Goal: Communication & Community: Answer question/provide support

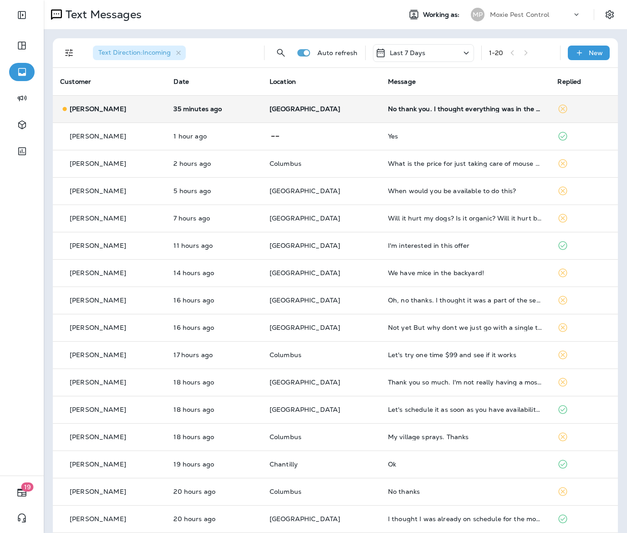
click at [262, 104] on td "35 minutes ago" at bounding box center [214, 108] width 96 height 27
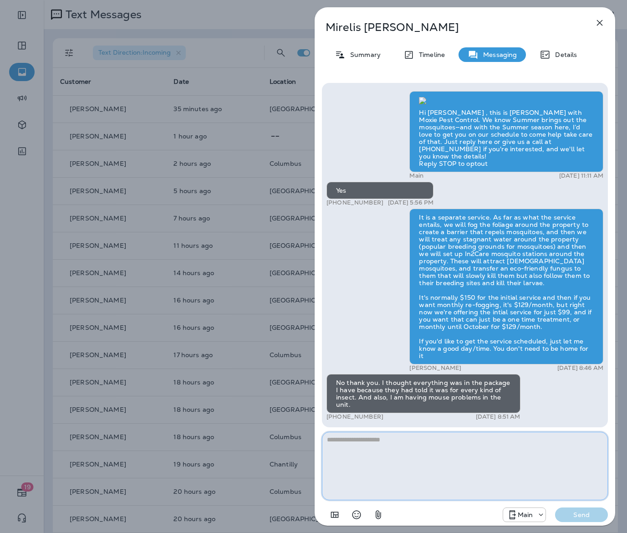
paste textarea "**********"
type textarea "**********"
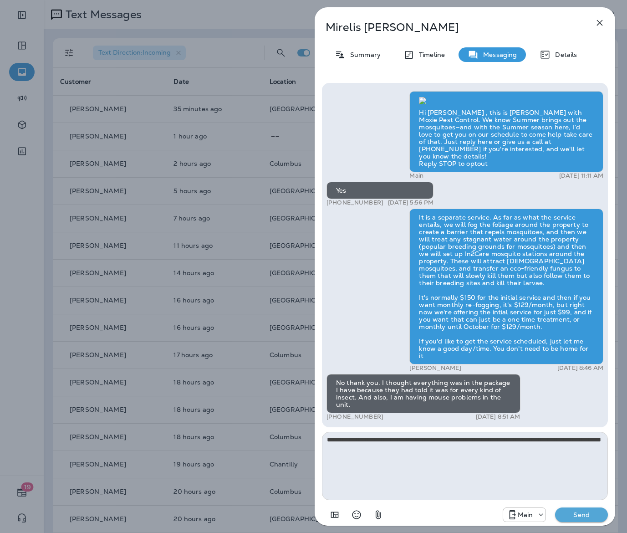
click at [579, 515] on p "Send" at bounding box center [581, 514] width 38 height 8
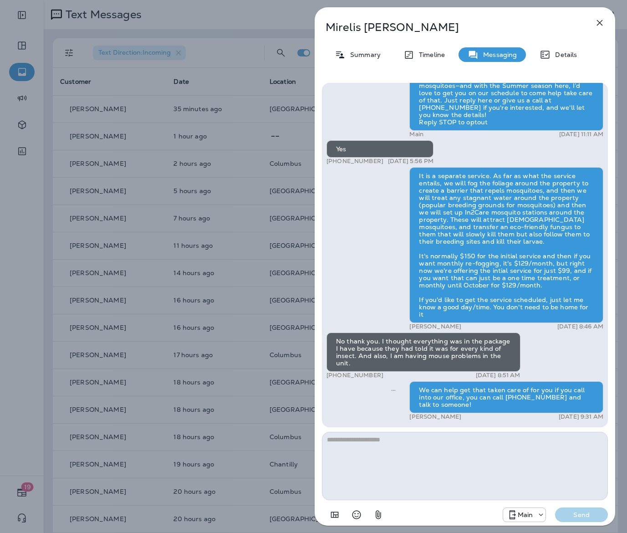
click at [265, 265] on div "Mirelis Concepcion Summary Timeline Messaging Details Hi Mirelis , this is Stev…" at bounding box center [313, 266] width 627 height 533
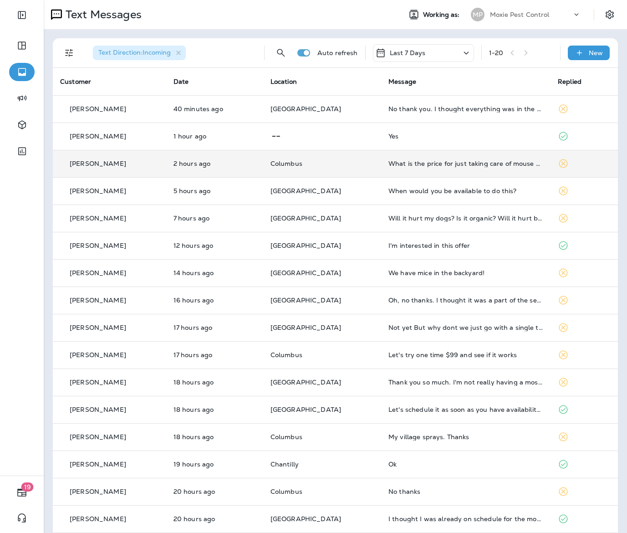
click at [414, 163] on div "What is the price for just taking care of mouse baits?" at bounding box center [465, 163] width 155 height 7
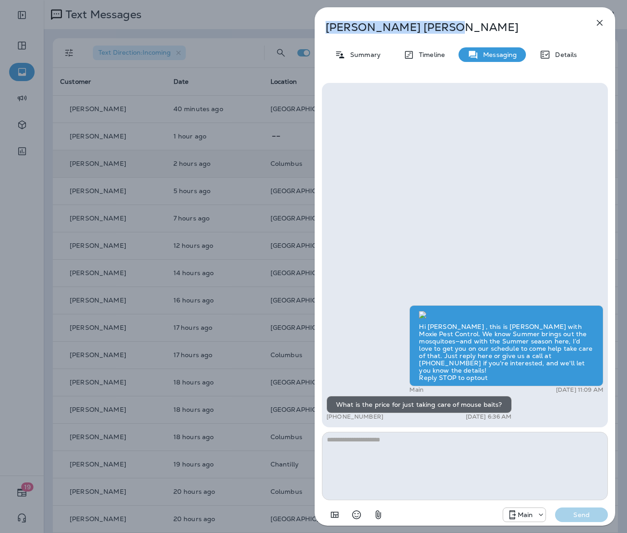
drag, startPoint x: 407, startPoint y: 25, endPoint x: 327, endPoint y: 27, distance: 79.2
click at [322, 29] on div "Donna Malone" at bounding box center [450, 27] width 270 height 13
click at [340, 27] on p "Donna Malone" at bounding box center [450, 27] width 249 height 13
drag, startPoint x: 400, startPoint y: 33, endPoint x: 326, endPoint y: 33, distance: 74.7
click at [326, 33] on p "Donna Malone" at bounding box center [450, 27] width 249 height 13
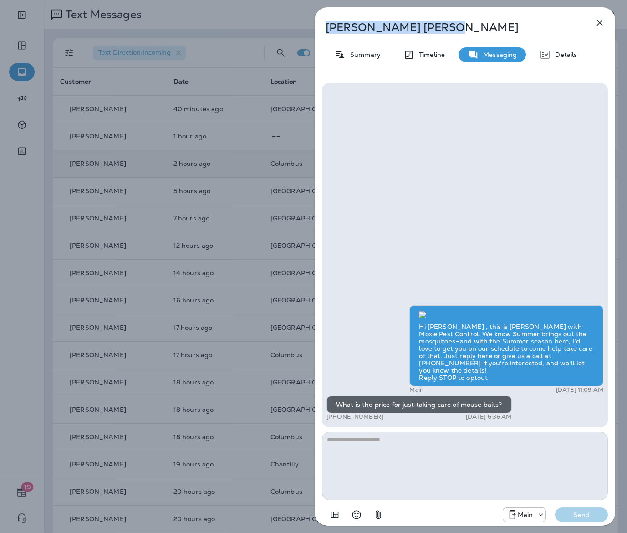
copy p "Donna Malone"
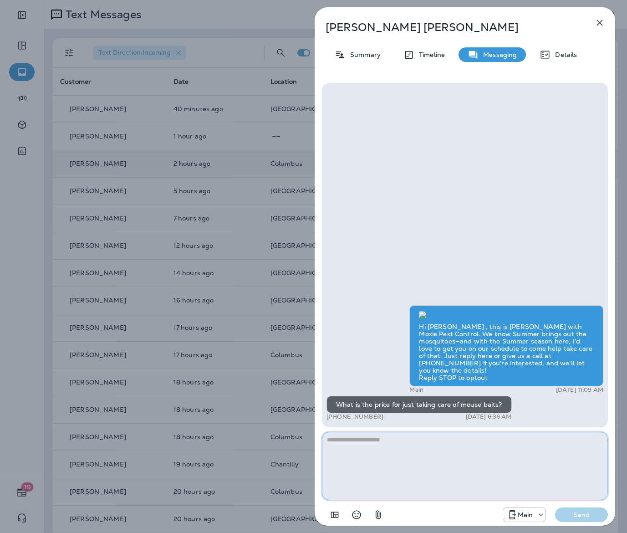
click at [391, 452] on textarea at bounding box center [465, 466] width 286 height 68
type textarea "**********"
click at [578, 513] on p "Send" at bounding box center [581, 514] width 38 height 8
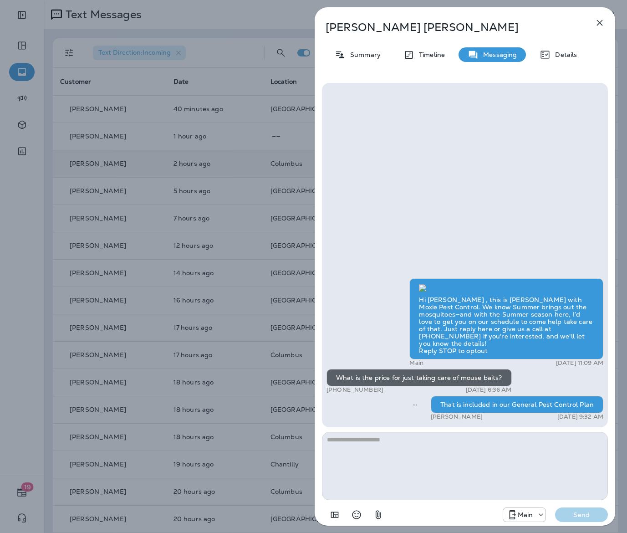
click at [248, 264] on div "Donna Malone Summary Timeline Messaging Details Hi Donna , this is Steven with …" at bounding box center [313, 266] width 627 height 533
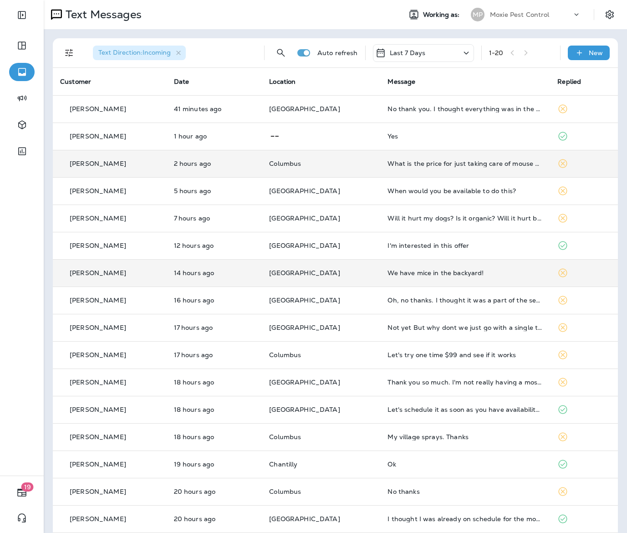
click at [454, 282] on td "We have mice in the backyard!" at bounding box center [465, 272] width 170 height 27
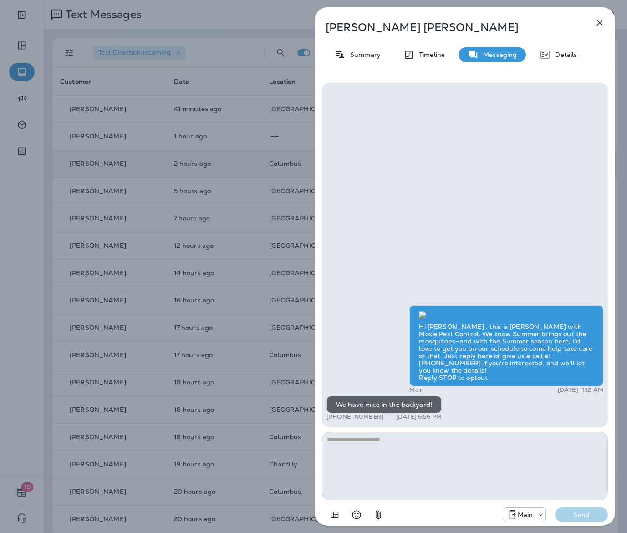
type textarea "**********"
drag, startPoint x: 413, startPoint y: 440, endPoint x: 300, endPoint y: 431, distance: 112.8
click at [300, 431] on div "**********" at bounding box center [313, 266] width 627 height 533
click at [494, 447] on textarea at bounding box center [465, 466] width 286 height 68
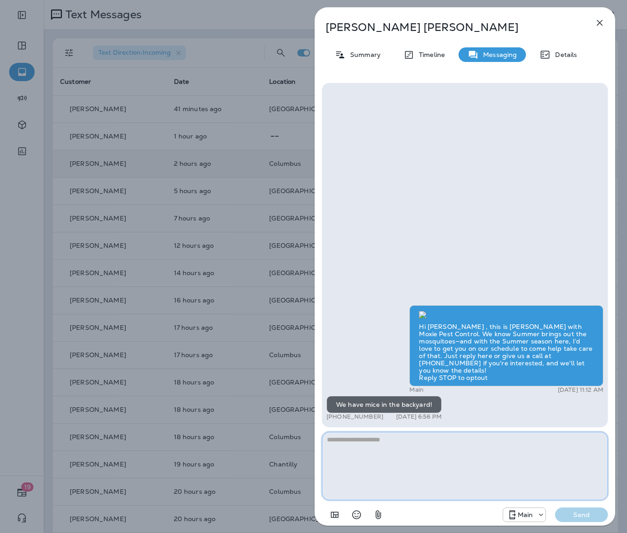
paste textarea "**********"
type textarea "**********"
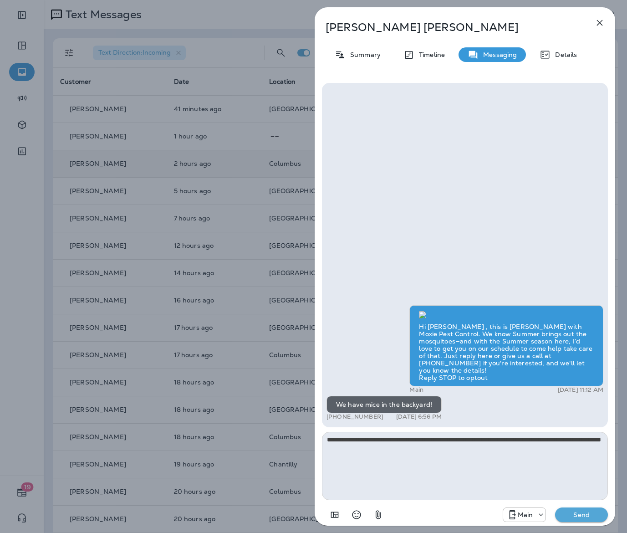
click at [570, 514] on p "Send" at bounding box center [581, 514] width 38 height 8
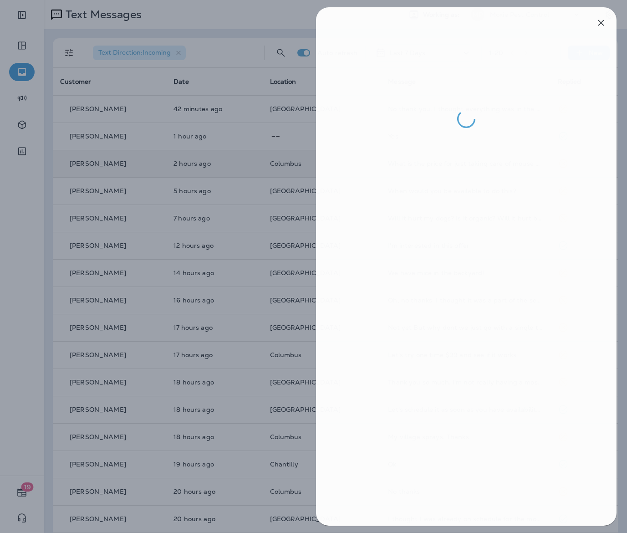
click at [260, 260] on div at bounding box center [314, 266] width 627 height 533
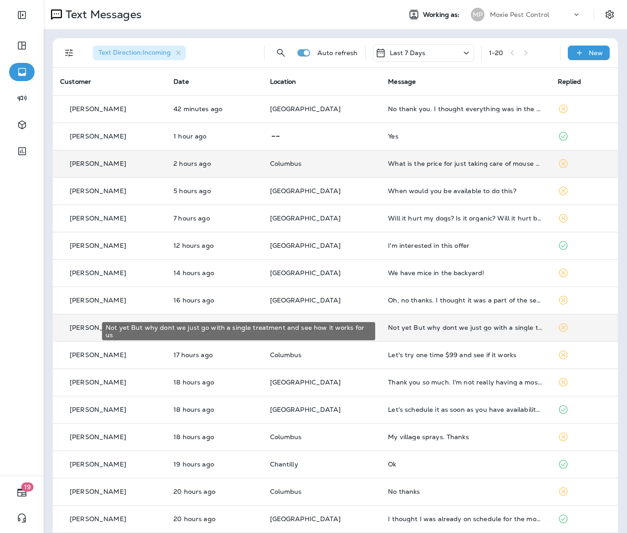
click at [436, 327] on div "Not yet But why dont we just go with a single treatment and see how it works fo…" at bounding box center [465, 327] width 155 height 7
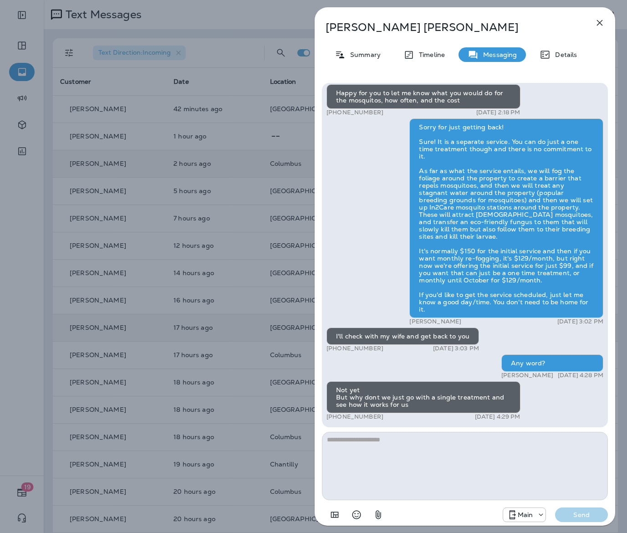
click at [286, 310] on div "Michael Rutter Summary Timeline Messaging Details Hi Michael , this is Steven w…" at bounding box center [313, 266] width 627 height 533
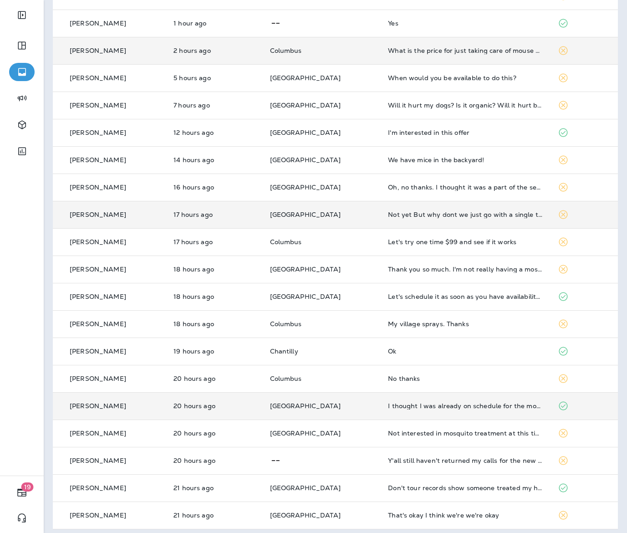
scroll to position [118, 0]
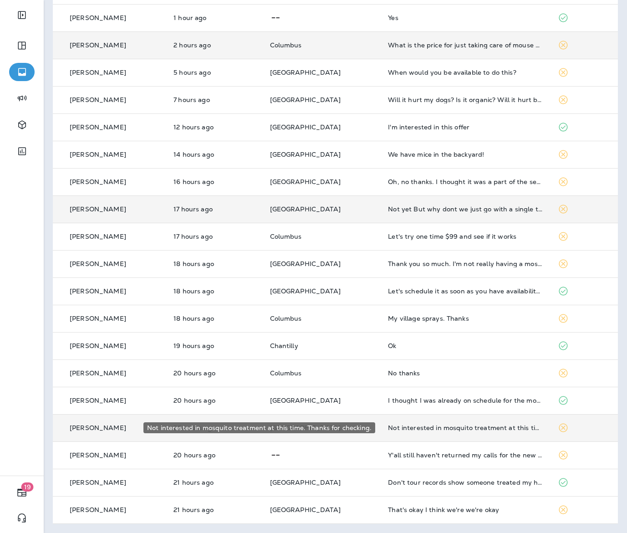
click at [492, 426] on div "Not interested in mosquito treatment at this time. Thanks for checking." at bounding box center [465, 427] width 155 height 7
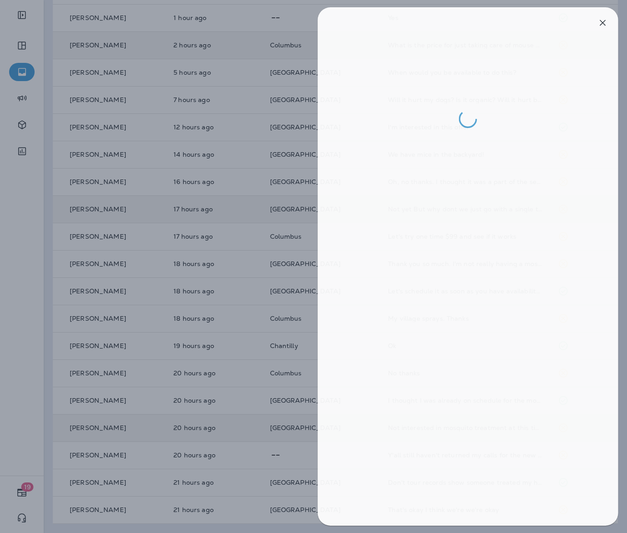
click at [230, 371] on div at bounding box center [316, 266] width 627 height 533
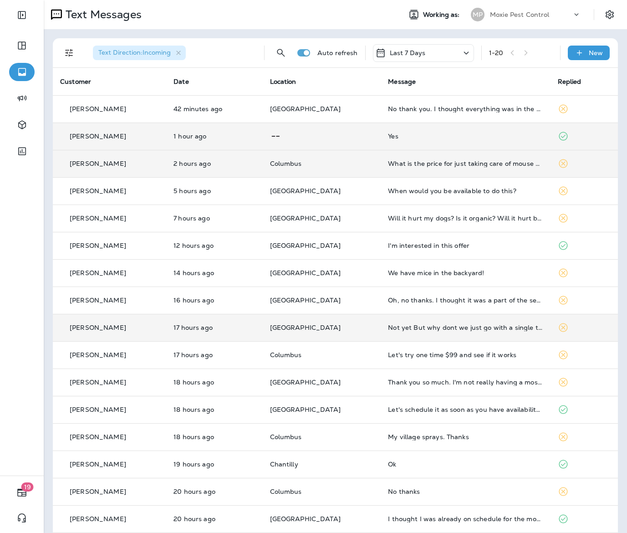
click at [416, 129] on td "Yes" at bounding box center [465, 135] width 169 height 27
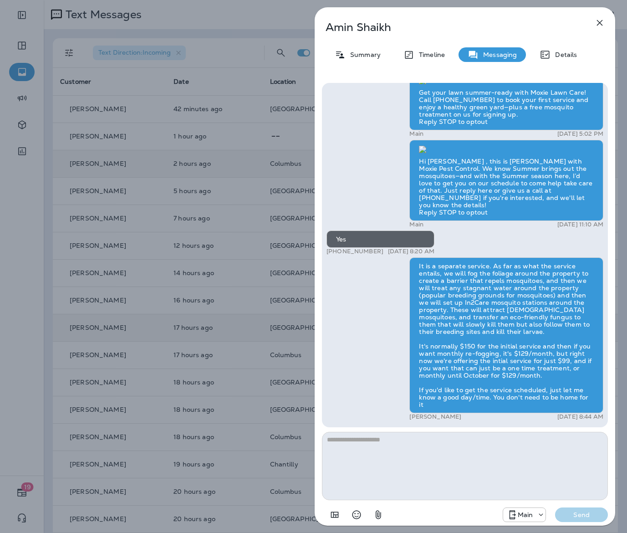
click at [296, 134] on div "Amin Shaikh Summary Timeline Messaging Details Hello Amin, Noel from Moxie Pest…" at bounding box center [313, 266] width 627 height 533
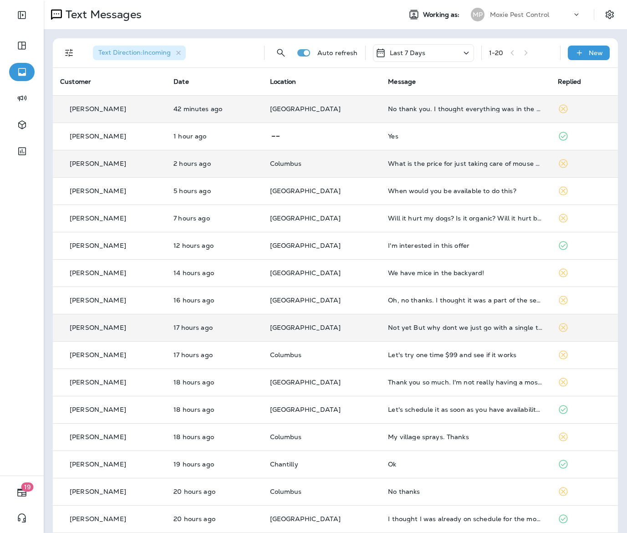
click at [367, 110] on td "[GEOGRAPHIC_DATA]" at bounding box center [322, 108] width 118 height 27
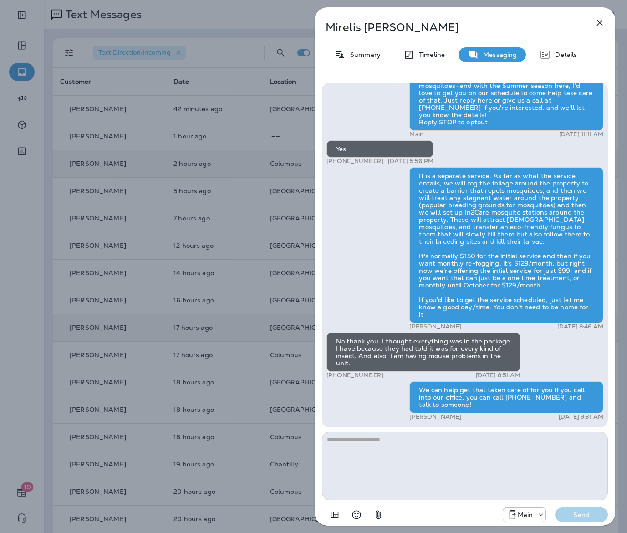
click at [217, 139] on div "Mirelis Concepcion Summary Timeline Messaging Details Hi Mirelis , this is Stev…" at bounding box center [313, 266] width 627 height 533
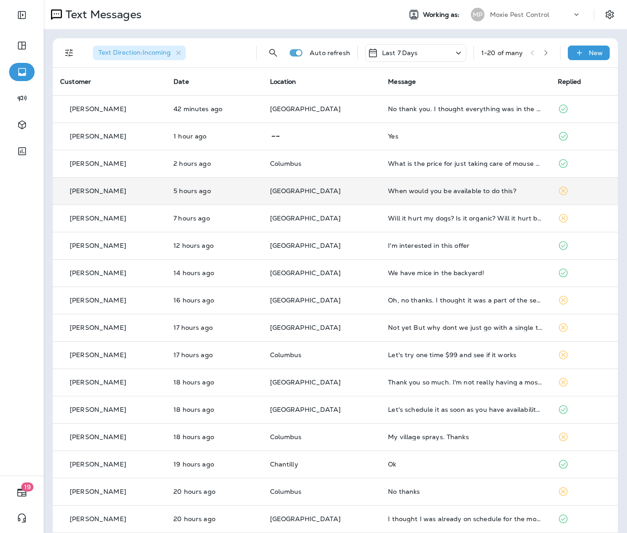
click at [467, 198] on td "When would you be available to do this?" at bounding box center [465, 190] width 169 height 27
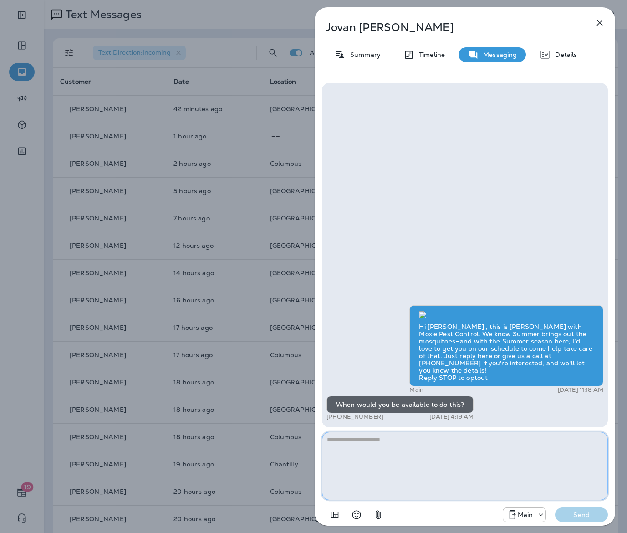
paste textarea "**********"
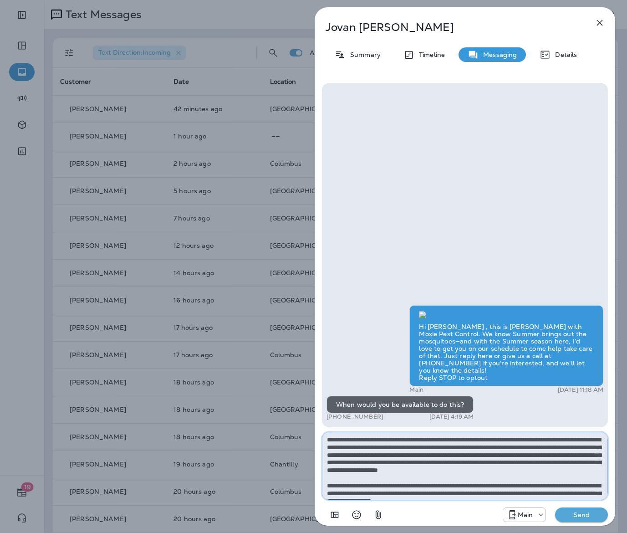
scroll to position [36, 0]
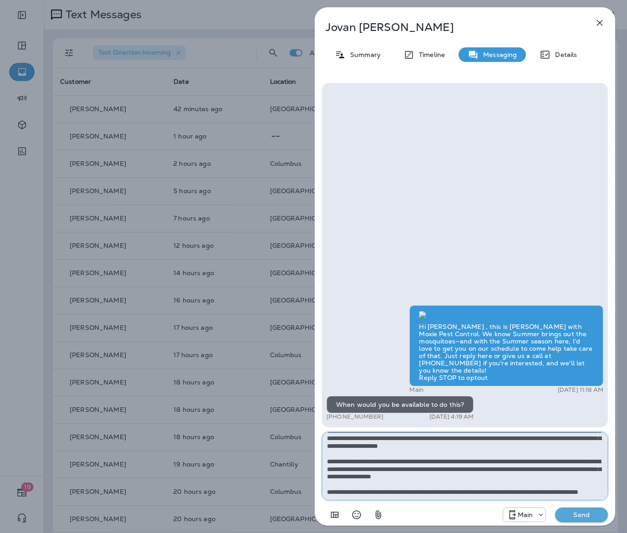
type textarea "**********"
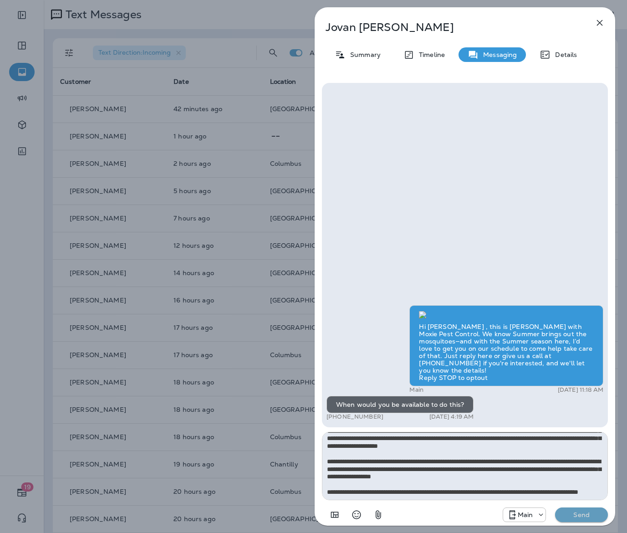
click at [579, 517] on p "Send" at bounding box center [581, 514] width 38 height 8
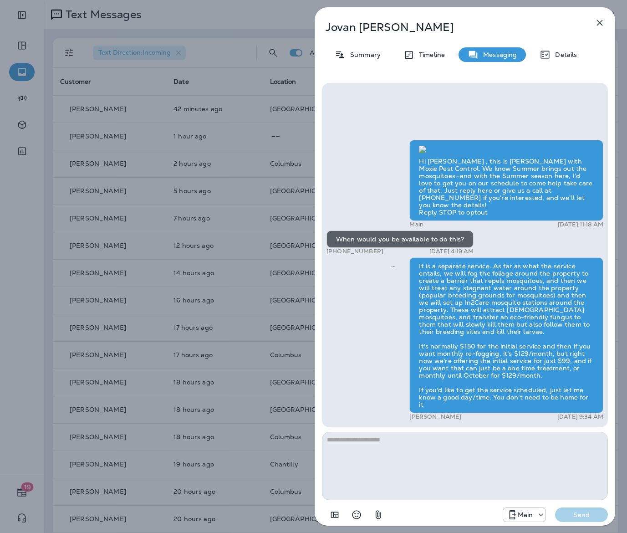
scroll to position [0, 0]
click at [283, 284] on div "Jovan Sanders Summary Timeline Messaging Details Hi Jovan , this is Steven with…" at bounding box center [313, 266] width 627 height 533
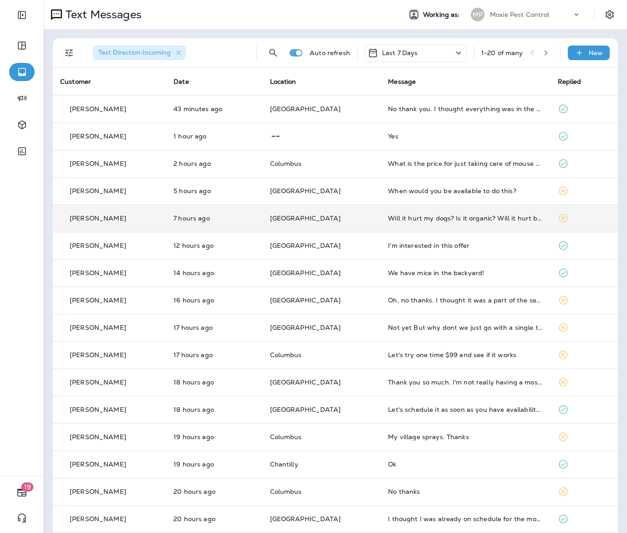
click at [371, 224] on td "[GEOGRAPHIC_DATA]" at bounding box center [322, 217] width 118 height 27
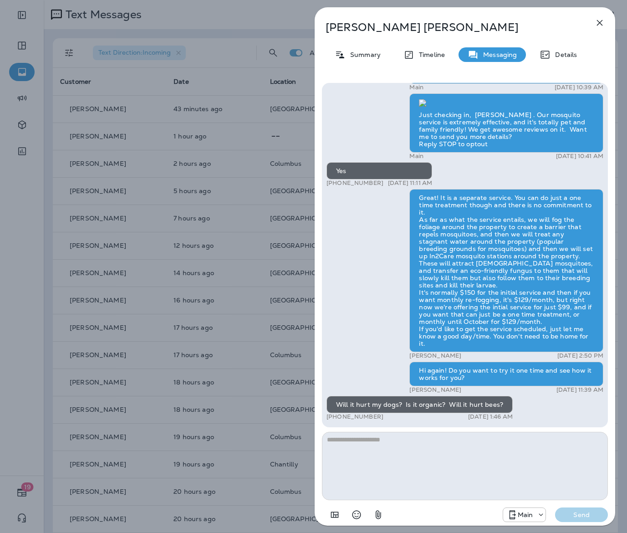
click at [458, 446] on textarea at bounding box center [465, 466] width 286 height 68
type textarea "**********"
click at [597, 518] on p "Send" at bounding box center [581, 514] width 38 height 8
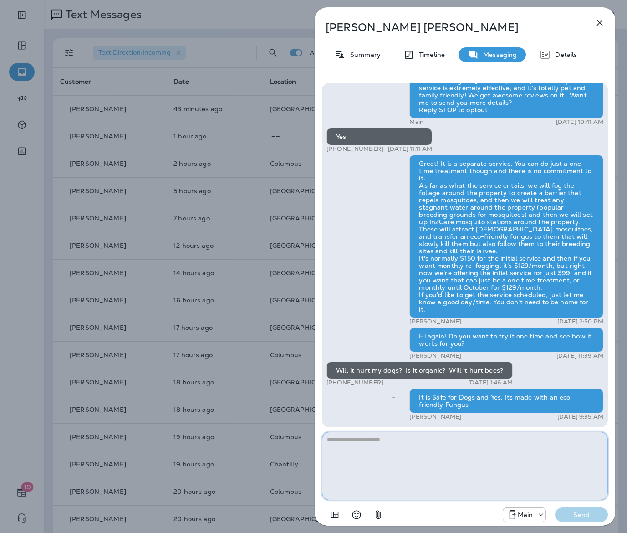
paste textarea "**********"
type textarea "**********"
click at [577, 516] on p "Send" at bounding box center [581, 514] width 38 height 8
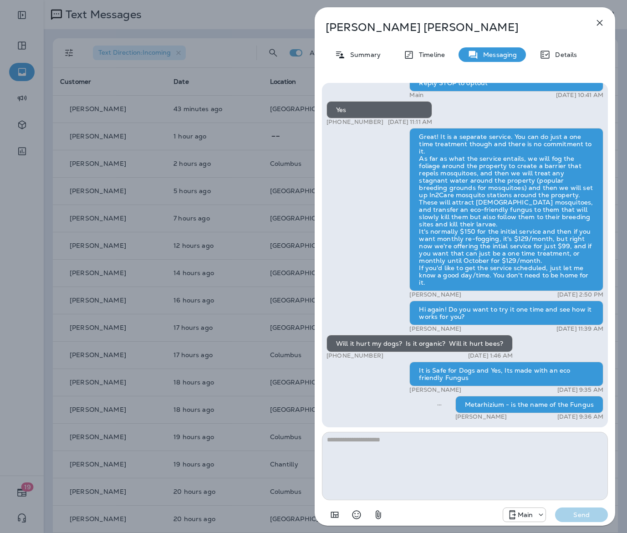
click at [235, 271] on div "Diane Elswick Summary Timeline Messaging Details Hi, Diane , this is Cameron wi…" at bounding box center [313, 266] width 627 height 533
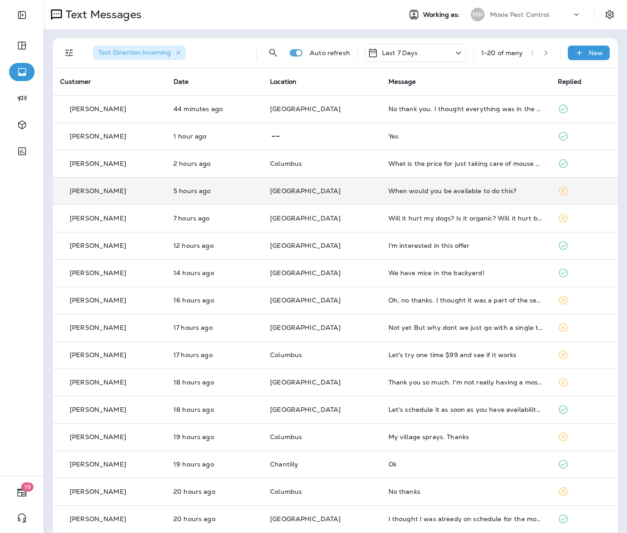
click at [368, 192] on td "[GEOGRAPHIC_DATA]" at bounding box center [322, 190] width 118 height 27
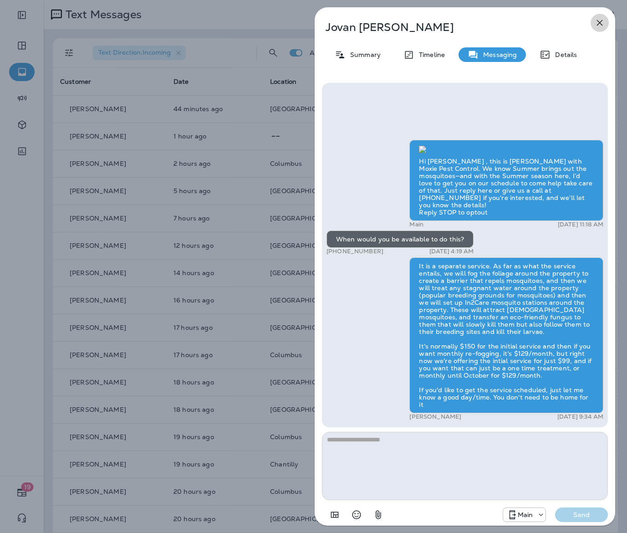
click at [606, 16] on button "button" at bounding box center [600, 23] width 18 height 18
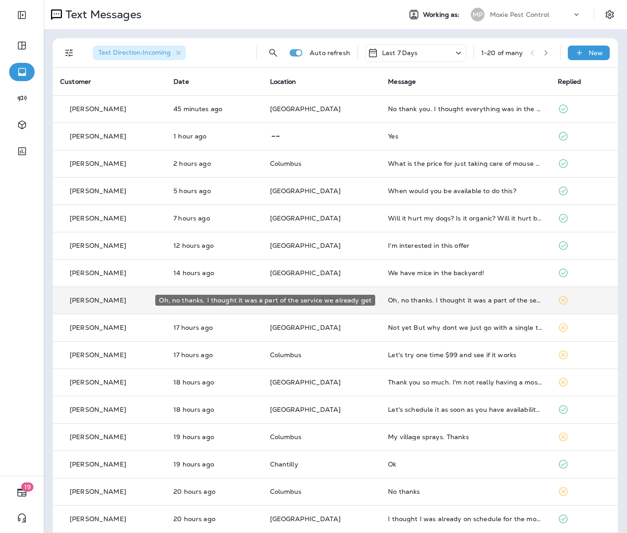
click at [496, 300] on div "Oh, no thanks. I thought it was a part of the service we already get" at bounding box center [465, 299] width 155 height 7
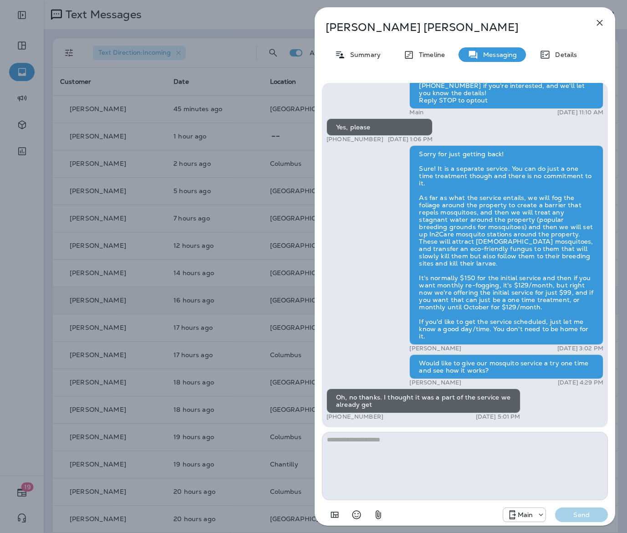
click at [305, 198] on div "Olga Vialpando Summary Timeline Messaging Details Hi Olga , this is Steven with…" at bounding box center [313, 266] width 627 height 533
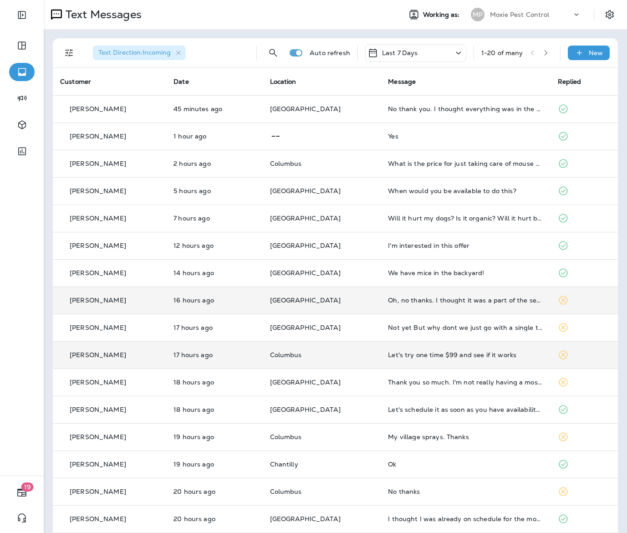
click at [509, 352] on div "Let's try one time $99 and see if it works" at bounding box center [465, 354] width 155 height 7
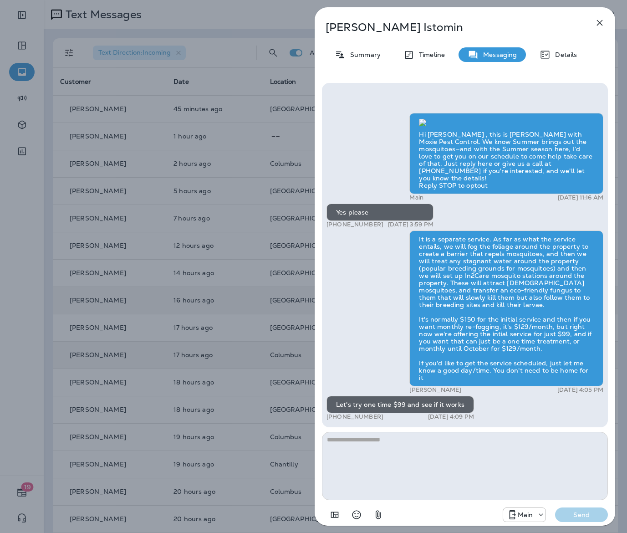
click at [446, 454] on textarea at bounding box center [465, 466] width 286 height 68
type textarea "**********"
click at [596, 515] on p "Send" at bounding box center [581, 514] width 38 height 8
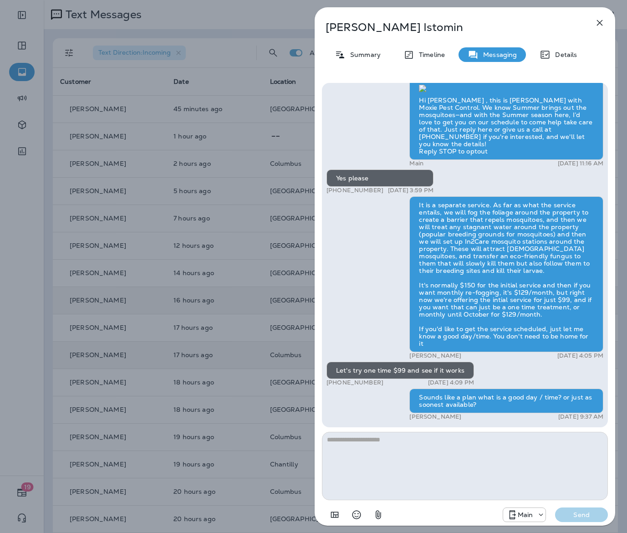
click at [403, 28] on p "Andrei Istomin" at bounding box center [450, 27] width 249 height 13
drag, startPoint x: 404, startPoint y: 29, endPoint x: 345, endPoint y: 26, distance: 59.2
click at [340, 29] on p "Andrei Istomin" at bounding box center [450, 27] width 249 height 13
copy div "Andrei Istomin"
click at [597, 18] on icon "button" at bounding box center [599, 22] width 11 height 11
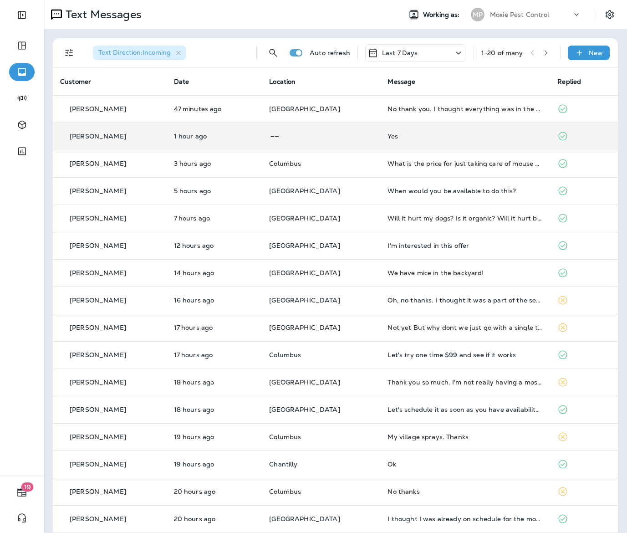
click at [380, 139] on td "Yes" at bounding box center [465, 135] width 170 height 27
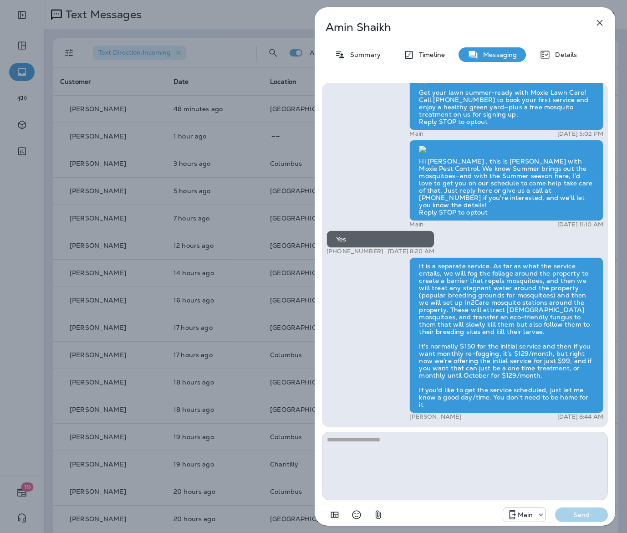
scroll to position [0, 0]
click at [601, 22] on icon "button" at bounding box center [599, 22] width 11 height 11
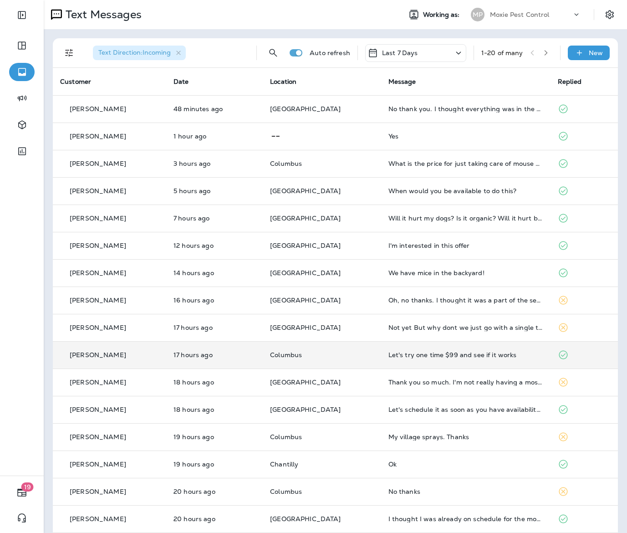
click at [412, 358] on div "Let's try one time $99 and see if it works" at bounding box center [465, 354] width 155 height 7
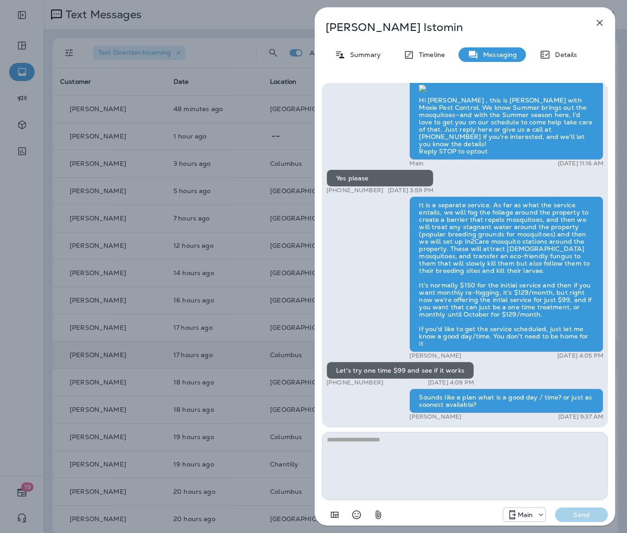
scroll to position [0, 0]
click at [598, 24] on icon "button" at bounding box center [599, 22] width 11 height 11
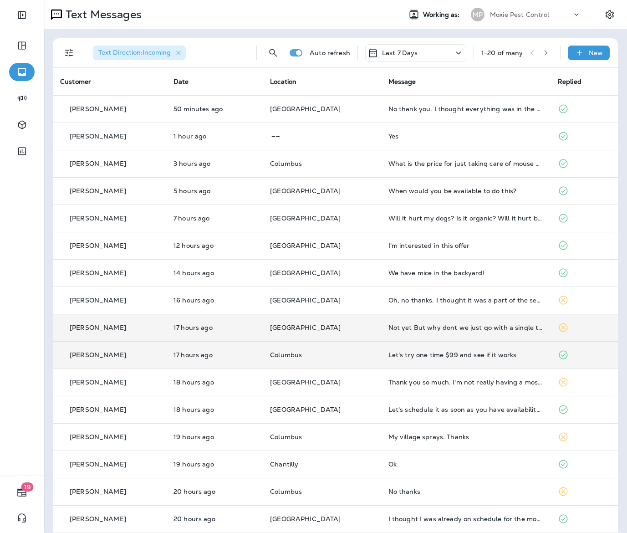
click at [436, 335] on td "Not yet But why dont we just go with a single treatment and see how it works fo…" at bounding box center [465, 327] width 169 height 27
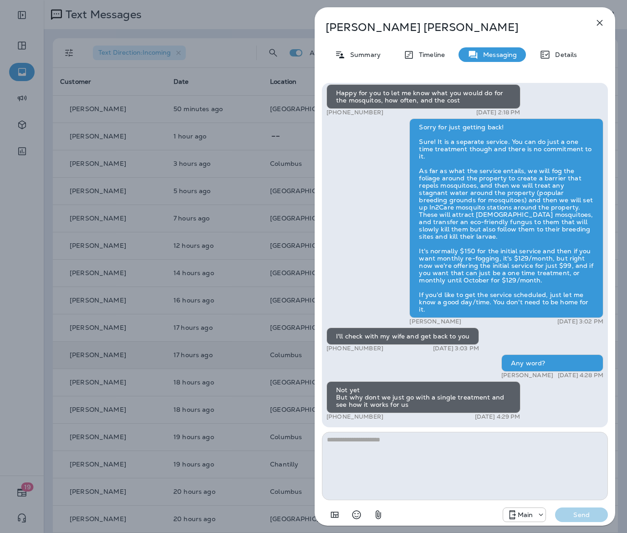
scroll to position [0, 0]
click at [430, 444] on textarea at bounding box center [465, 466] width 286 height 68
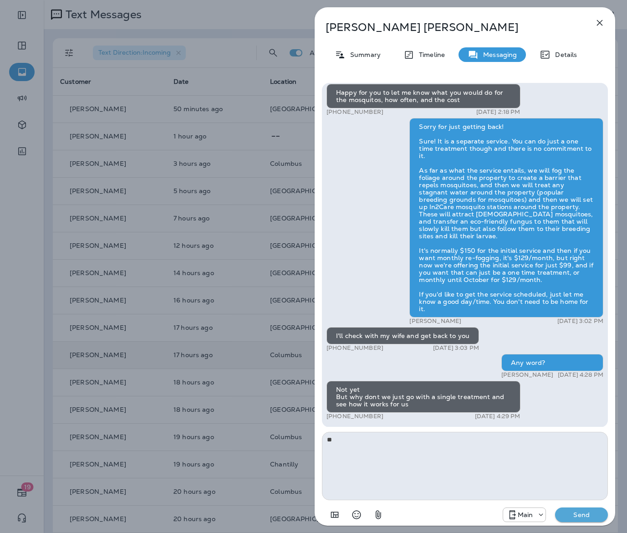
type textarea "*"
type textarea "**********"
click at [569, 520] on button "Send" at bounding box center [581, 514] width 53 height 15
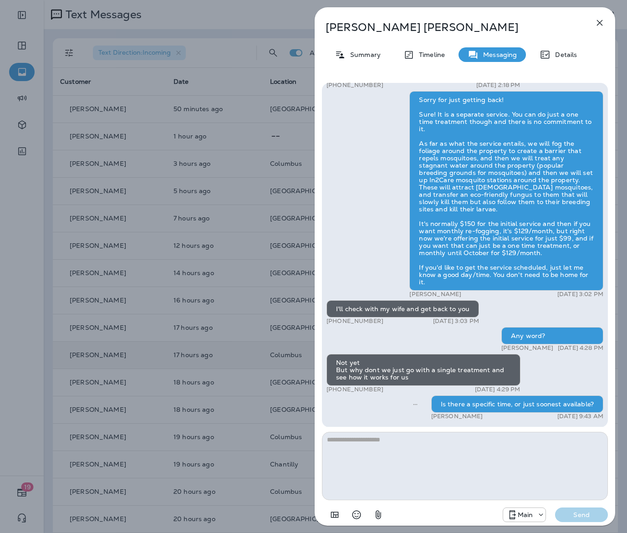
click at [271, 235] on div "Michael Rutter Summary Timeline Messaging Details Hi Michael , this is Steven w…" at bounding box center [313, 266] width 627 height 533
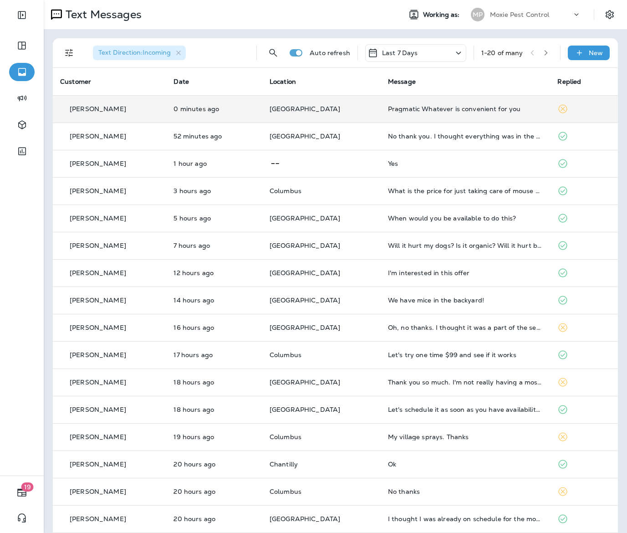
click at [362, 109] on p "[GEOGRAPHIC_DATA]" at bounding box center [322, 108] width 104 height 7
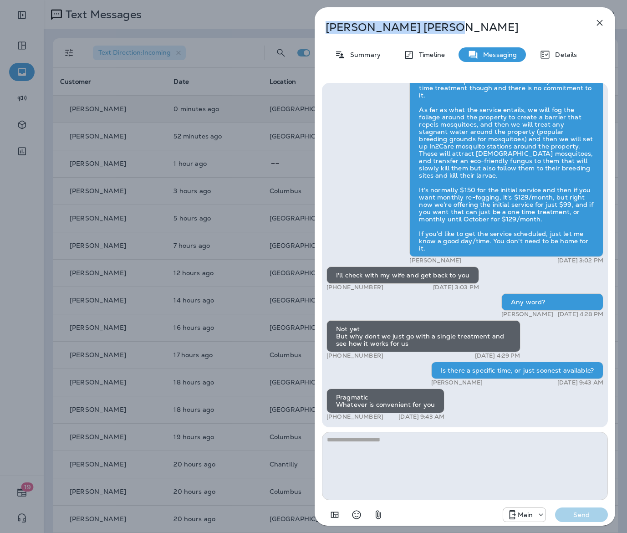
drag, startPoint x: 405, startPoint y: 26, endPoint x: 331, endPoint y: 28, distance: 74.2
click at [323, 31] on div "Michael Rutter" at bounding box center [450, 27] width 270 height 13
copy p "Michael Rutter"
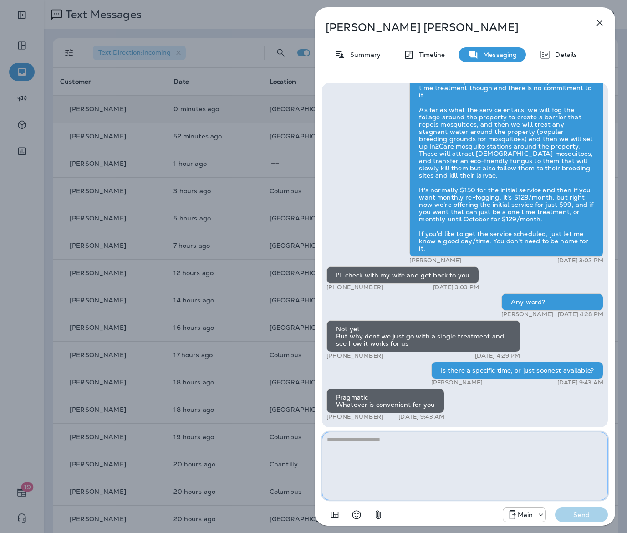
click at [442, 449] on textarea at bounding box center [465, 466] width 286 height 68
type textarea "**********"
click at [596, 514] on p "Send" at bounding box center [581, 514] width 38 height 8
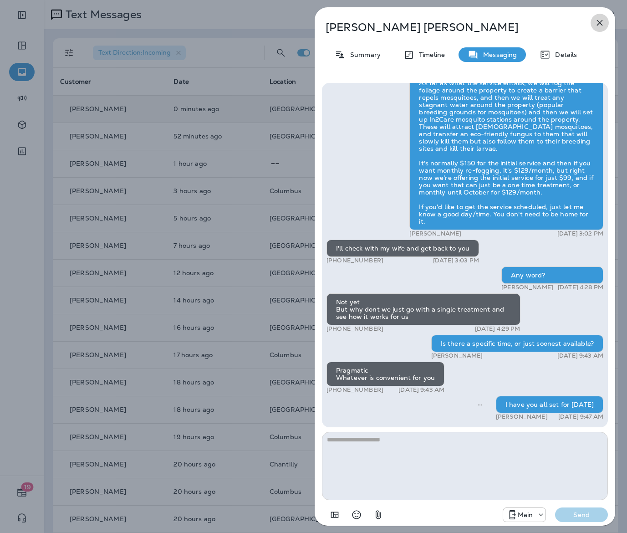
click at [599, 21] on icon "button" at bounding box center [599, 22] width 11 height 11
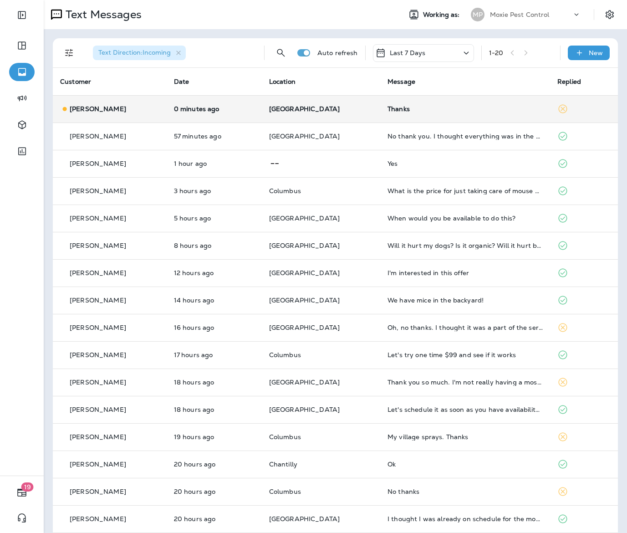
click at [159, 108] on div "[PERSON_NAME]" at bounding box center [109, 109] width 99 height 10
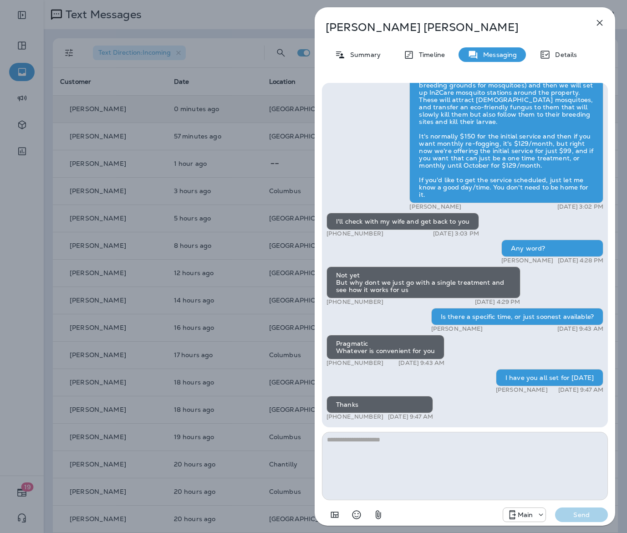
click at [596, 22] on icon "button" at bounding box center [599, 22] width 11 height 11
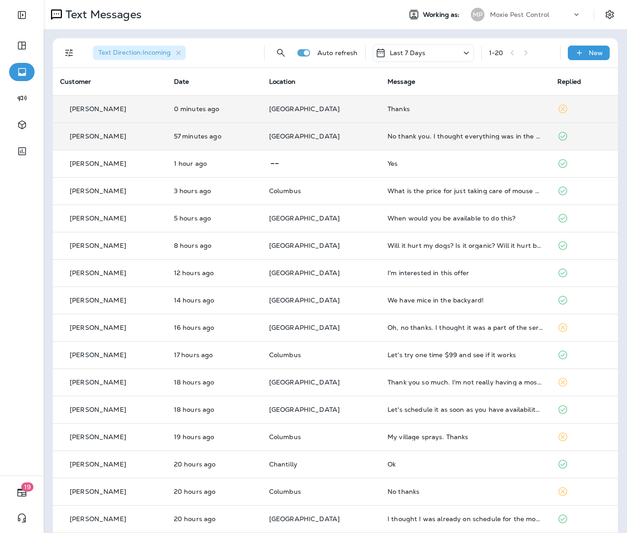
click at [477, 131] on td "No thank you. I thought everything was in the package I have because they had t…" at bounding box center [465, 135] width 170 height 27
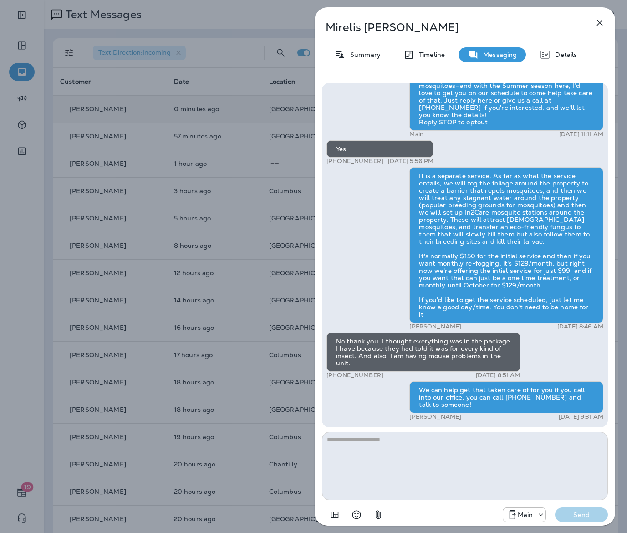
click at [604, 22] on icon "button" at bounding box center [599, 22] width 11 height 11
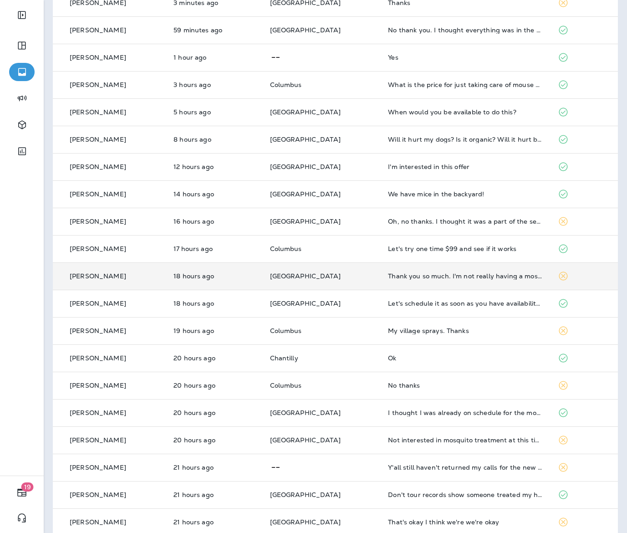
scroll to position [118, 0]
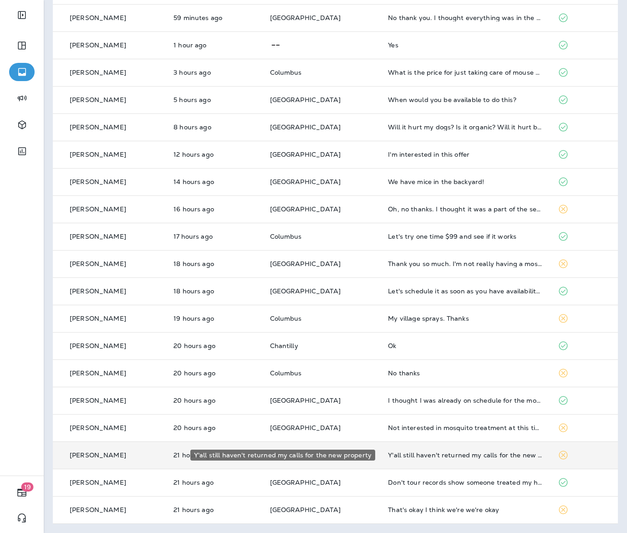
click at [460, 457] on div "Y'all still haven't returned my calls for the new property" at bounding box center [465, 454] width 155 height 7
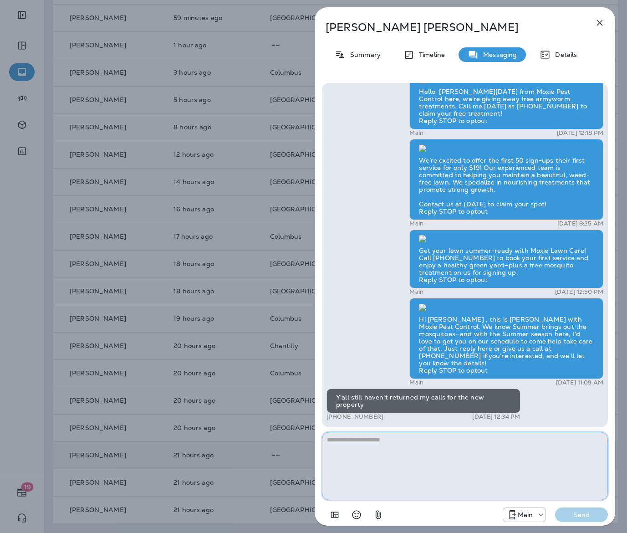
click at [472, 446] on textarea at bounding box center [465, 466] width 286 height 68
paste textarea "**********"
click at [563, 439] on textarea "**********" at bounding box center [465, 466] width 286 height 68
drag, startPoint x: 570, startPoint y: 440, endPoint x: 600, endPoint y: 450, distance: 31.7
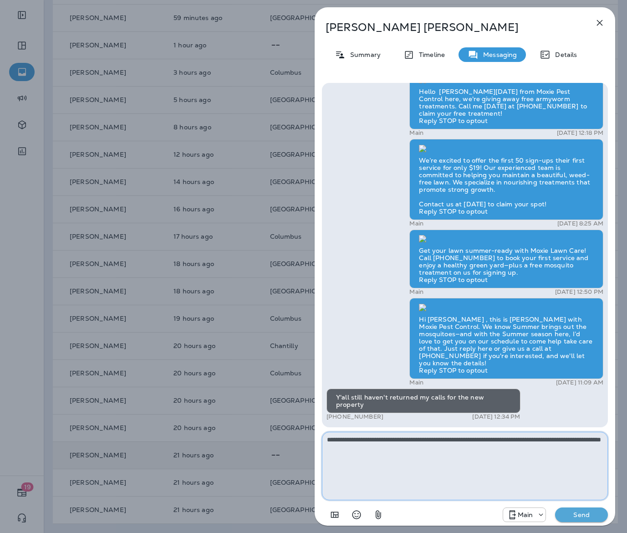
click at [594, 441] on textarea "**********" at bounding box center [465, 466] width 286 height 68
type textarea "**********"
click at [586, 513] on p "Send" at bounding box center [581, 514] width 38 height 8
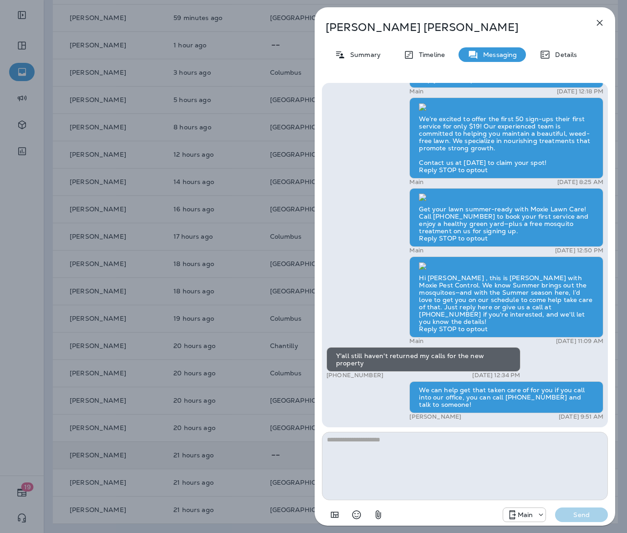
click at [593, 21] on button "button" at bounding box center [600, 23] width 18 height 18
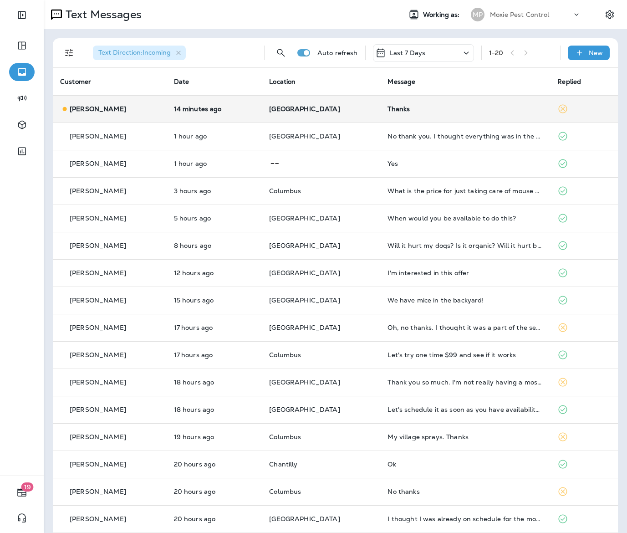
click at [167, 106] on td "[PERSON_NAME]" at bounding box center [110, 108] width 114 height 27
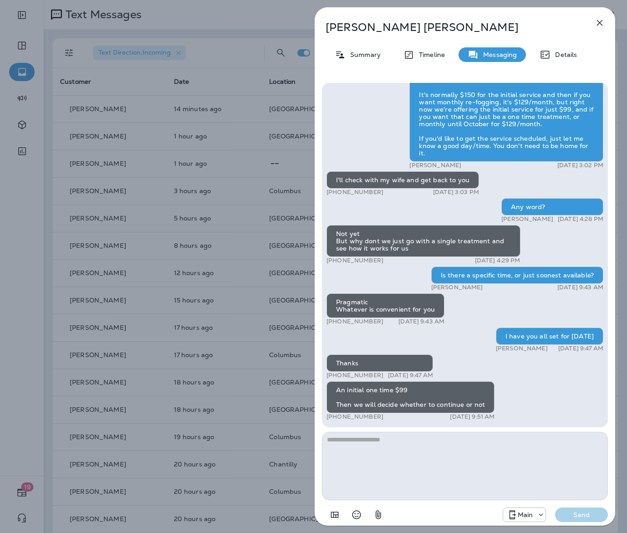
click at [459, 454] on textarea at bounding box center [465, 466] width 286 height 68
type textarea "**********"
click at [585, 515] on p "Send" at bounding box center [581, 514] width 38 height 8
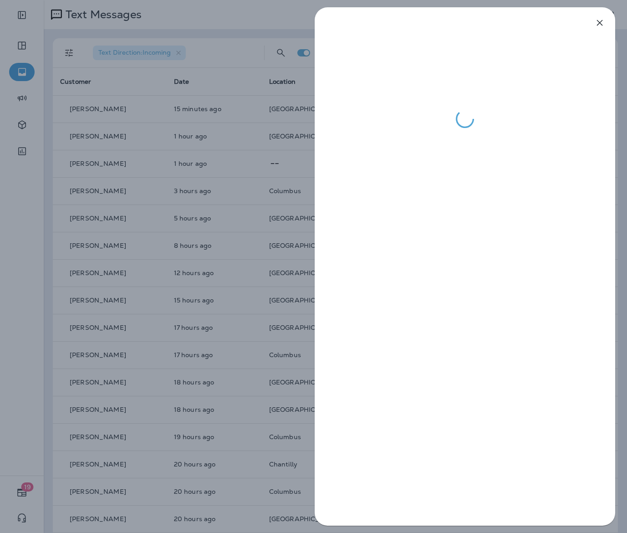
click at [209, 210] on div at bounding box center [313, 266] width 627 height 533
